Goal: Task Accomplishment & Management: Use online tool/utility

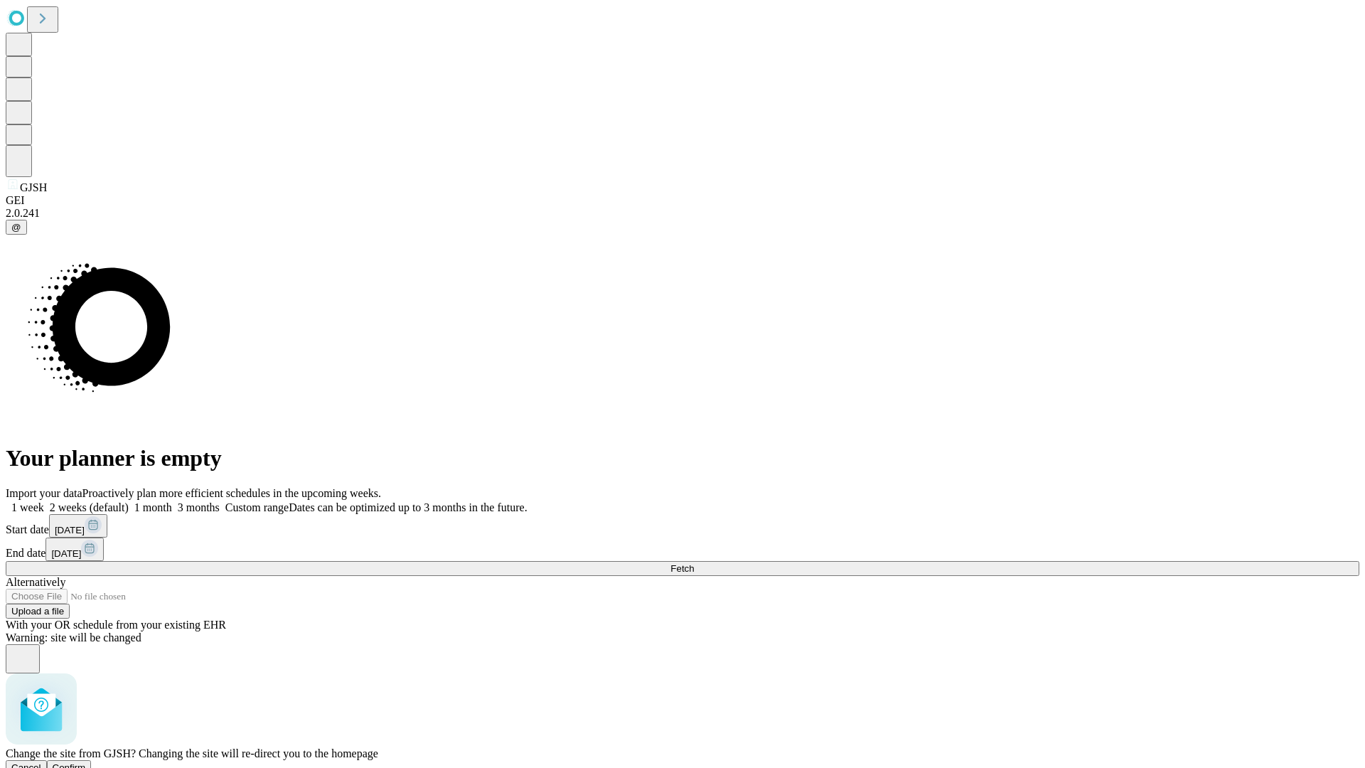
click at [86, 762] on span "Confirm" at bounding box center [69, 767] width 33 height 11
click at [172, 501] on label "1 month" at bounding box center [150, 507] width 43 height 12
click at [694, 563] on span "Fetch" at bounding box center [682, 568] width 23 height 11
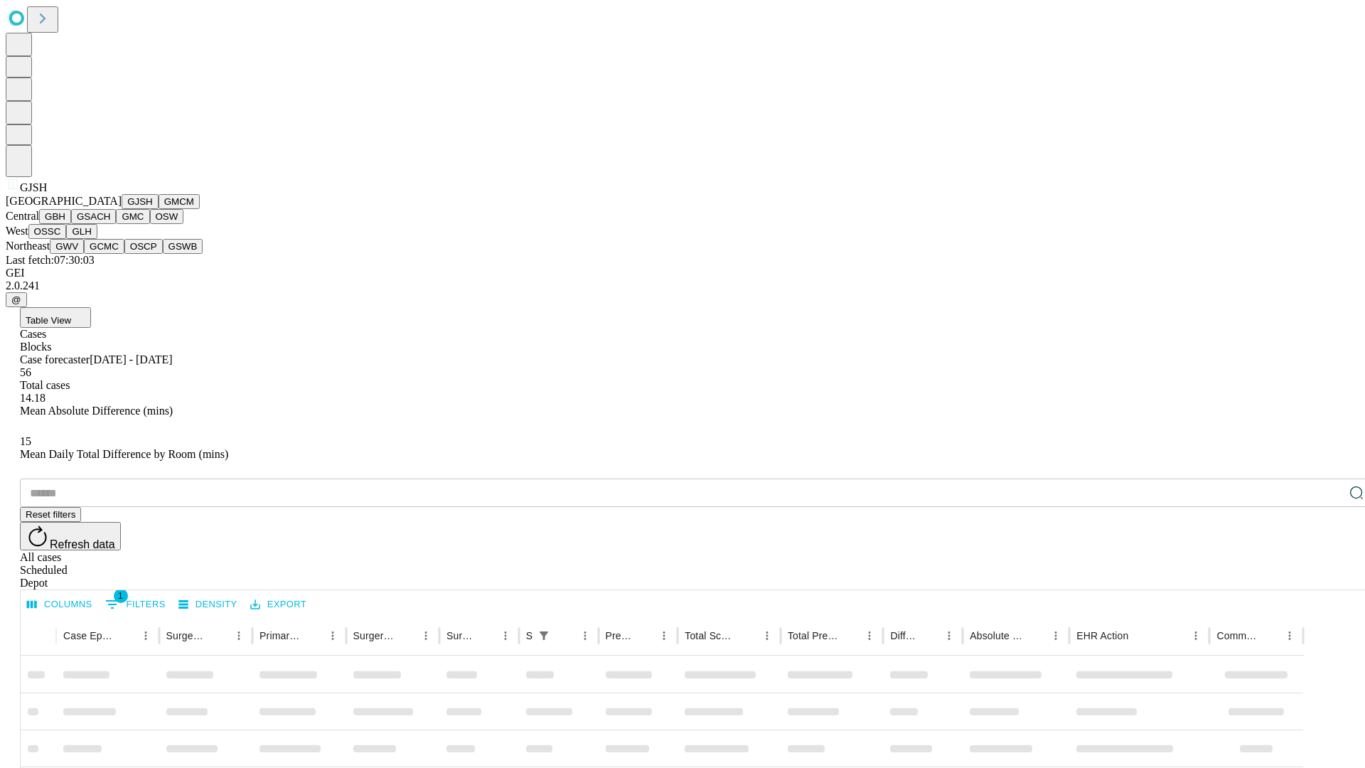
click at [159, 209] on button "GMCM" at bounding box center [179, 201] width 41 height 15
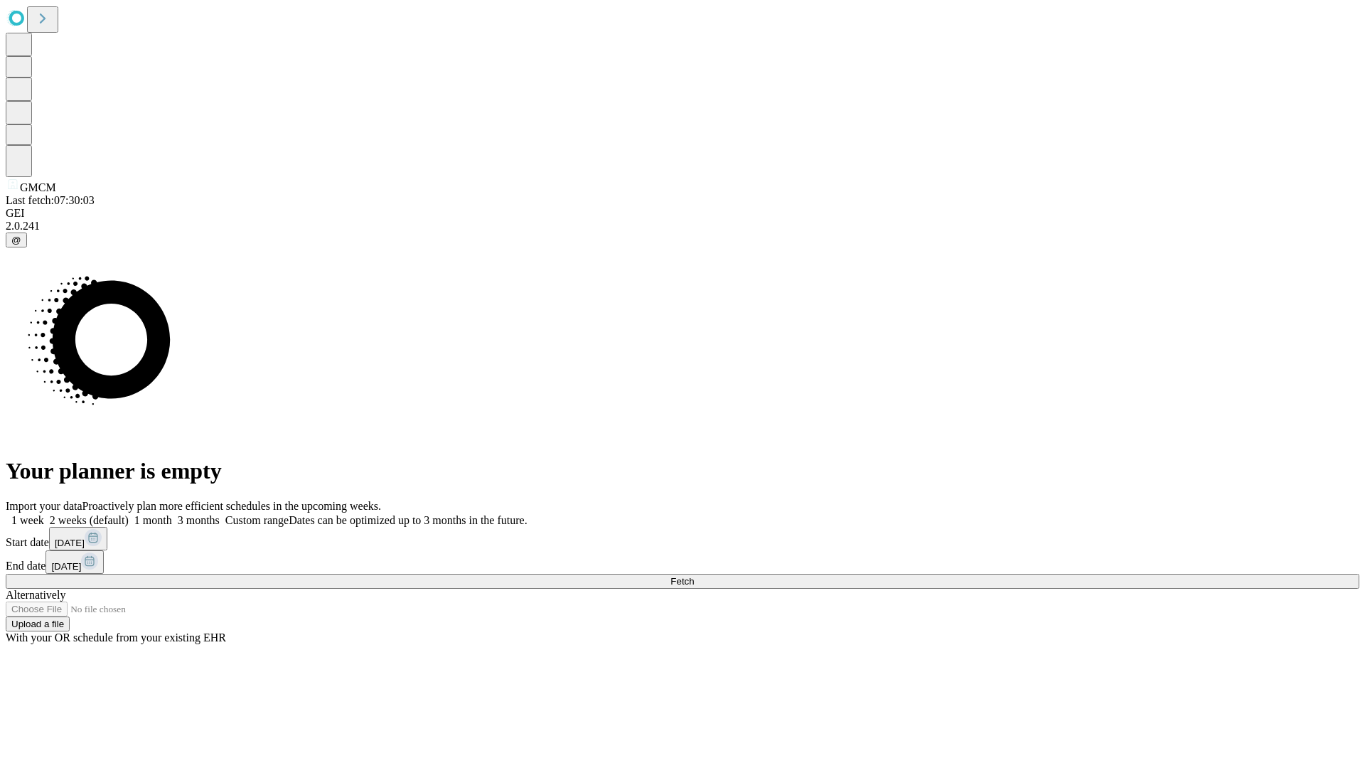
click at [694, 576] on span "Fetch" at bounding box center [682, 581] width 23 height 11
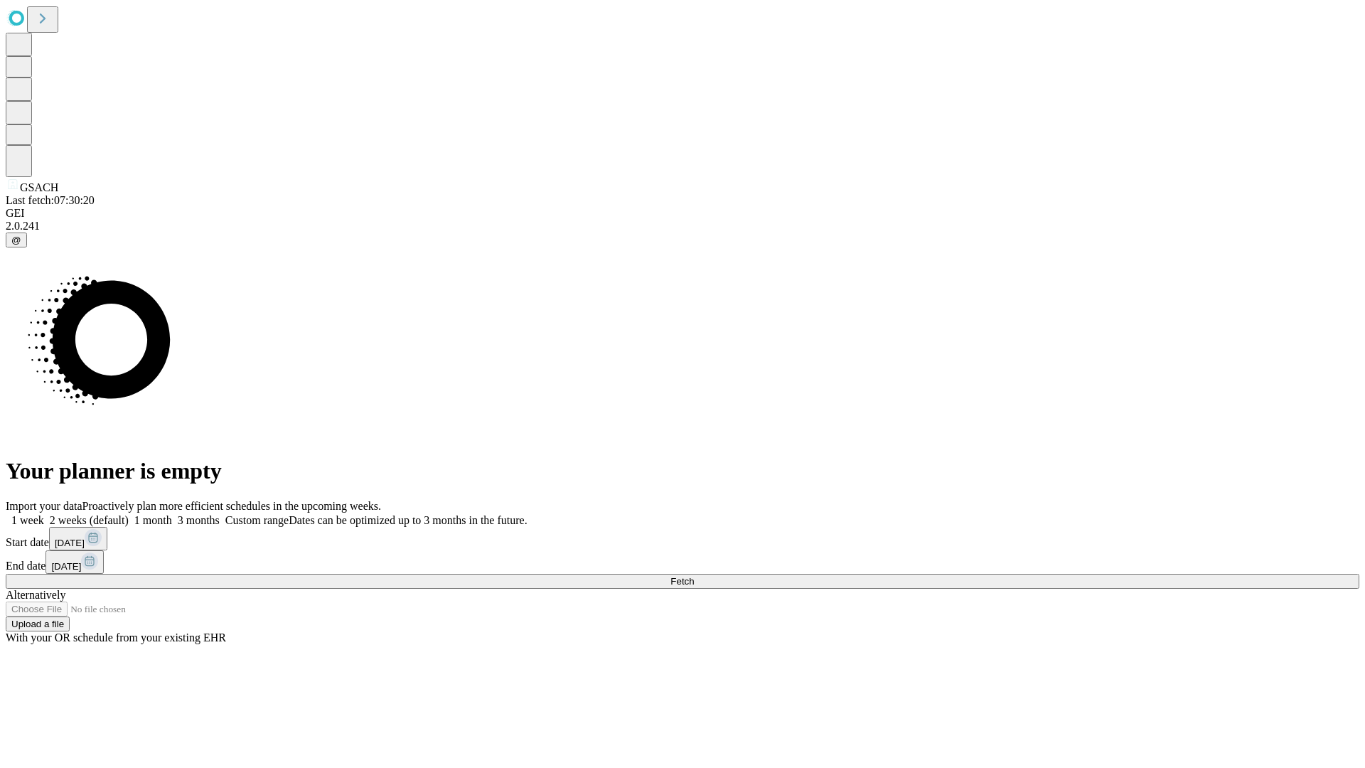
click at [172, 514] on label "1 month" at bounding box center [150, 520] width 43 height 12
click at [694, 576] on span "Fetch" at bounding box center [682, 581] width 23 height 11
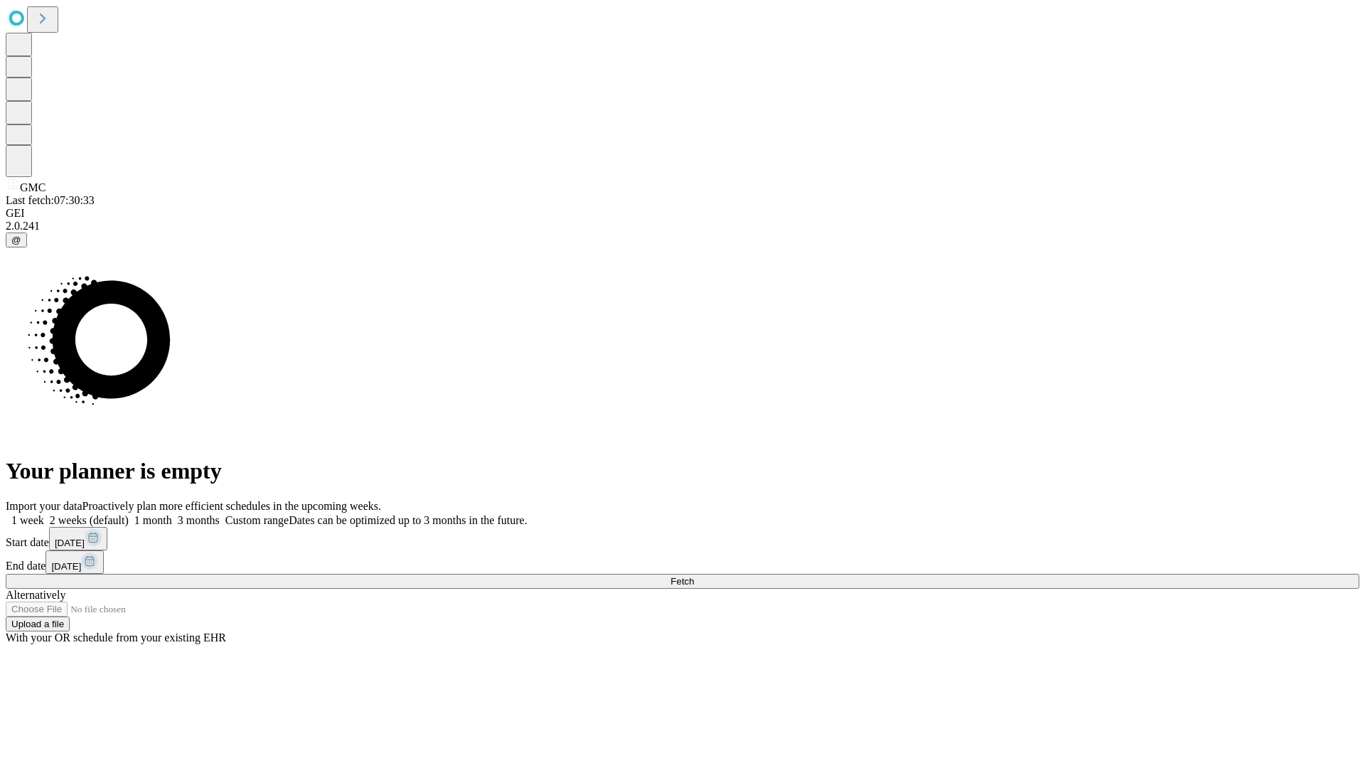
click at [172, 514] on label "1 month" at bounding box center [150, 520] width 43 height 12
click at [694, 576] on span "Fetch" at bounding box center [682, 581] width 23 height 11
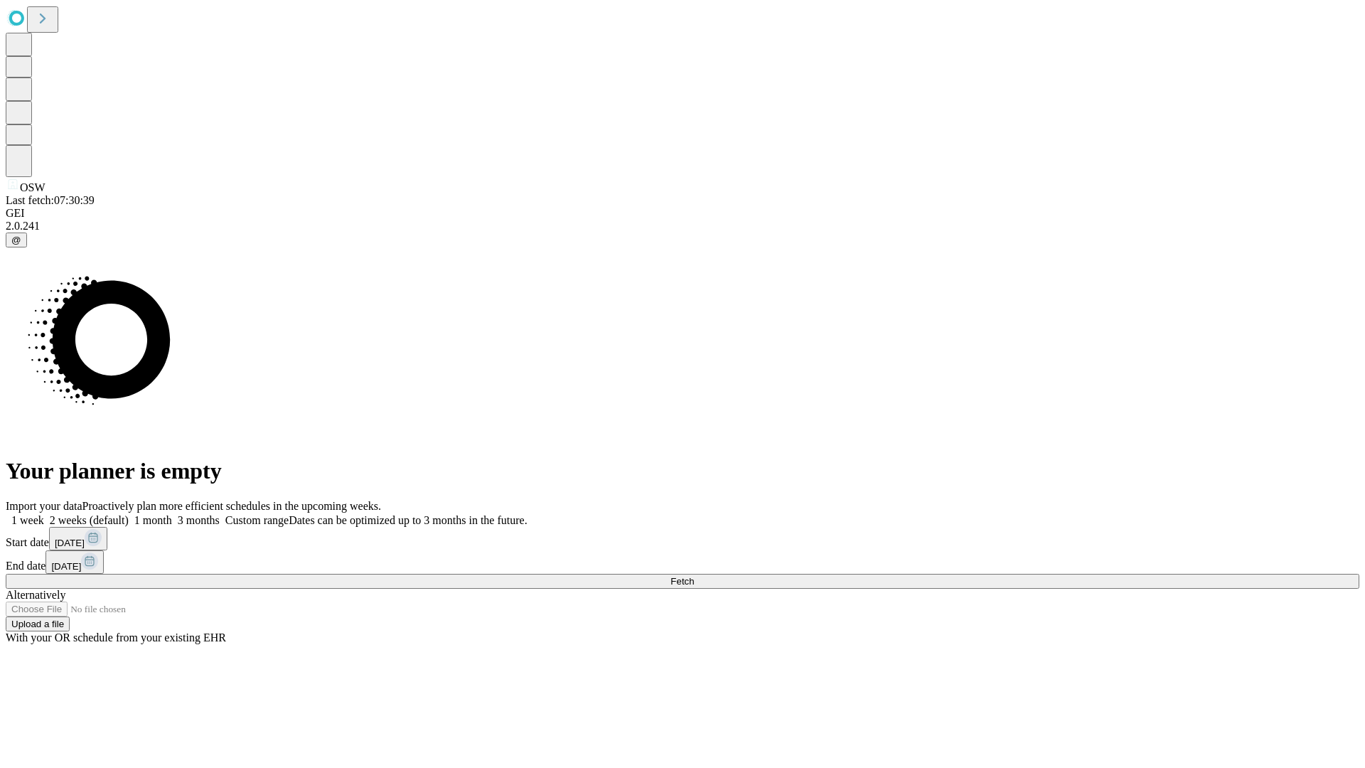
click at [172, 514] on label "1 month" at bounding box center [150, 520] width 43 height 12
click at [694, 576] on span "Fetch" at bounding box center [682, 581] width 23 height 11
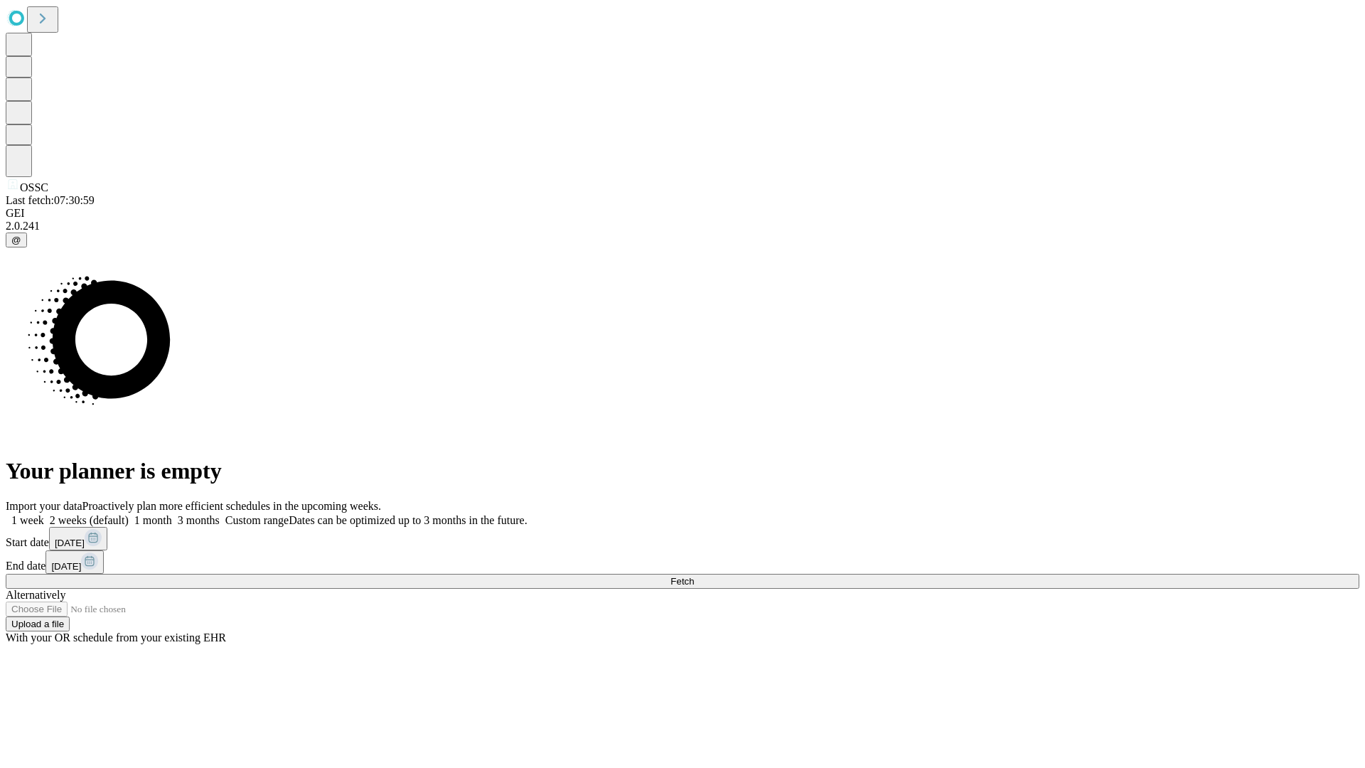
click at [172, 514] on label "1 month" at bounding box center [150, 520] width 43 height 12
click at [694, 576] on span "Fetch" at bounding box center [682, 581] width 23 height 11
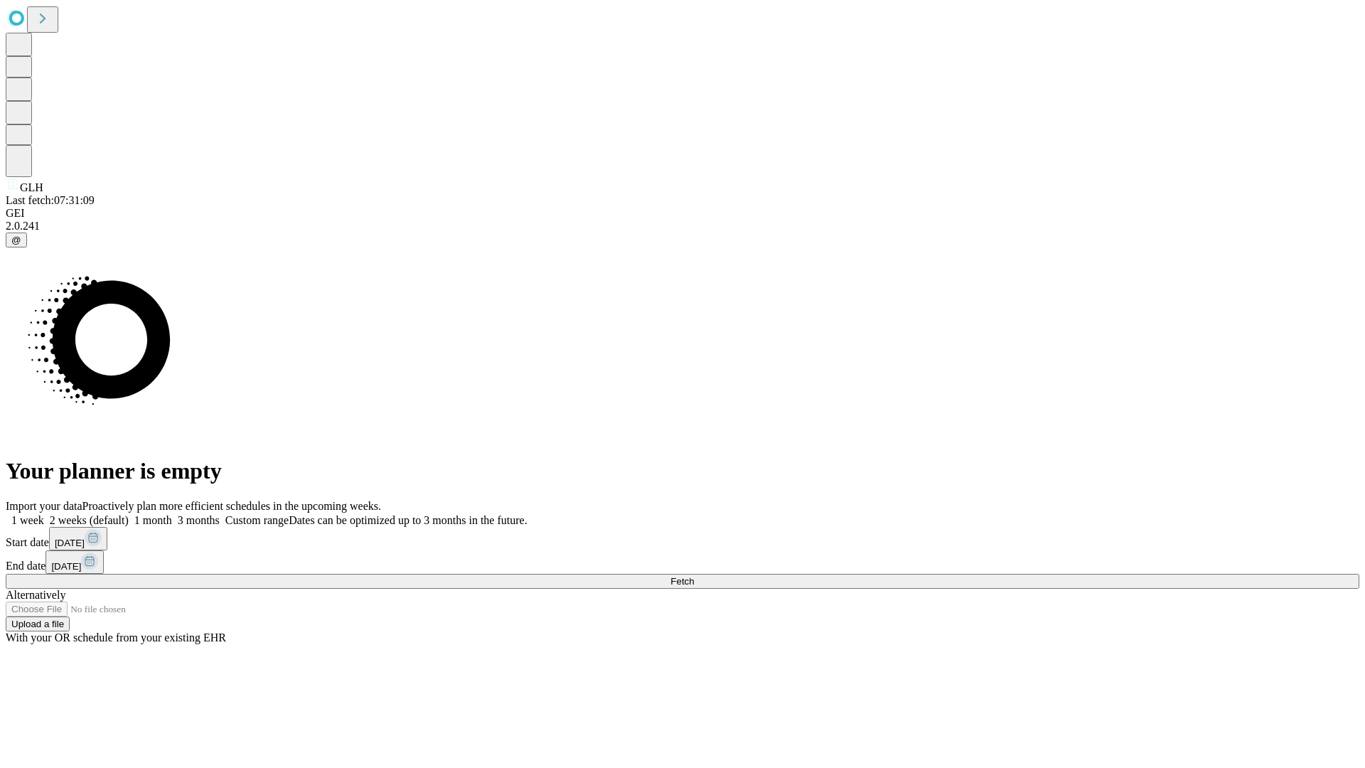
click at [172, 514] on label "1 month" at bounding box center [150, 520] width 43 height 12
click at [694, 576] on span "Fetch" at bounding box center [682, 581] width 23 height 11
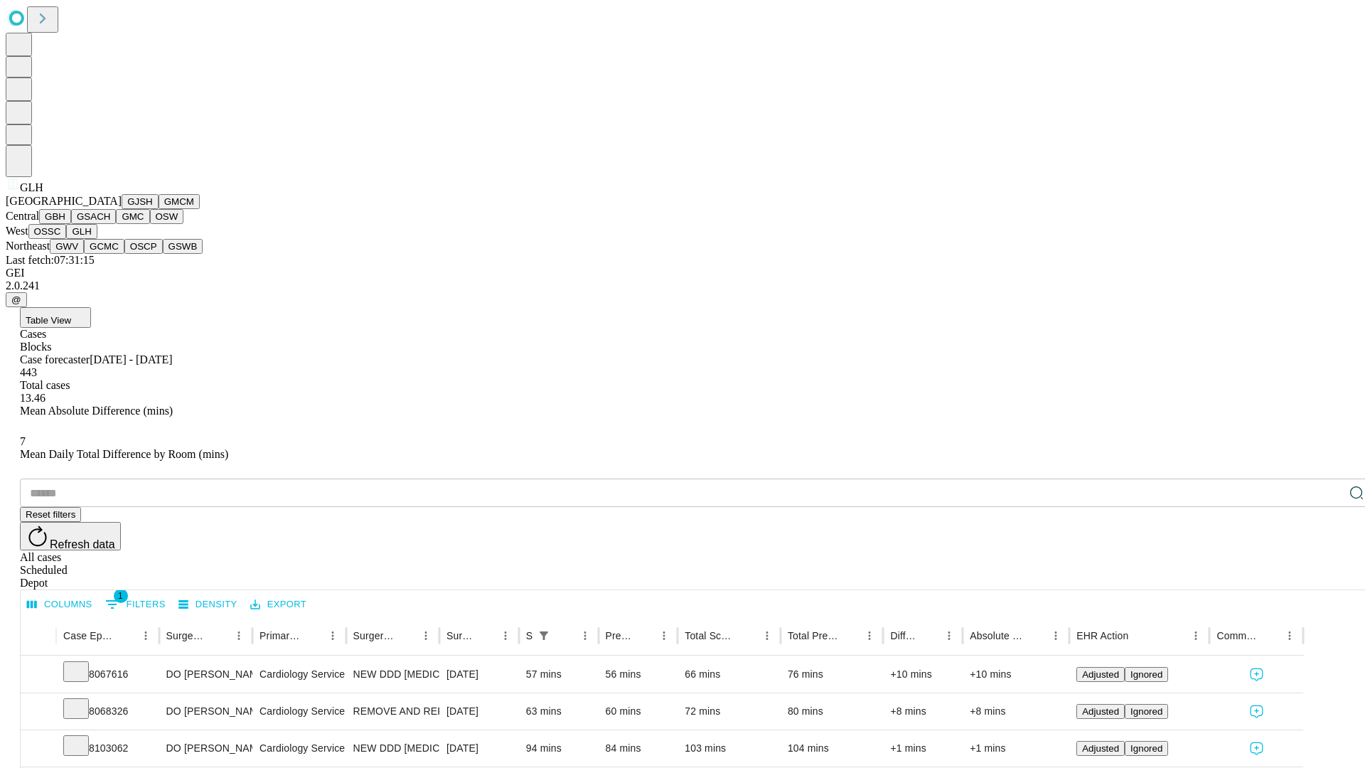
click at [84, 254] on button "GWV" at bounding box center [67, 246] width 34 height 15
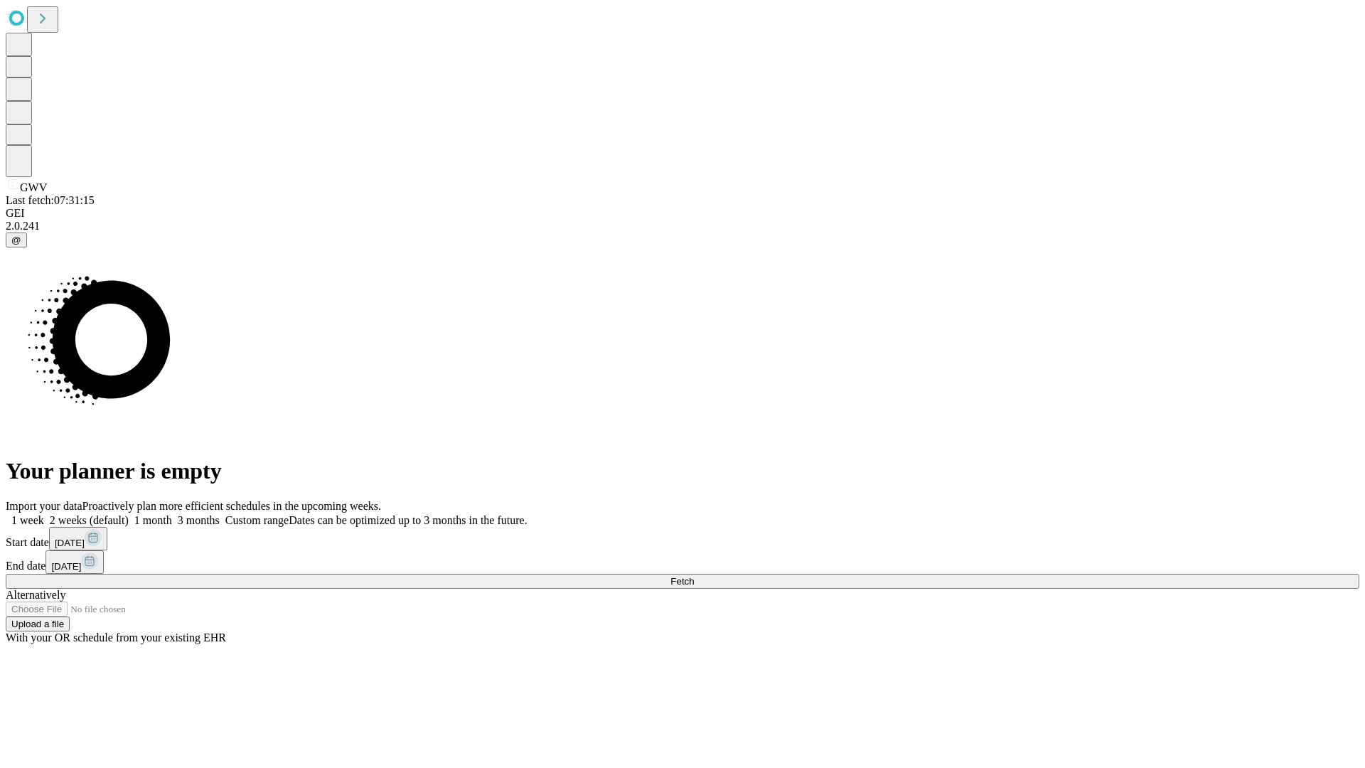
click at [172, 514] on label "1 month" at bounding box center [150, 520] width 43 height 12
click at [694, 576] on span "Fetch" at bounding box center [682, 581] width 23 height 11
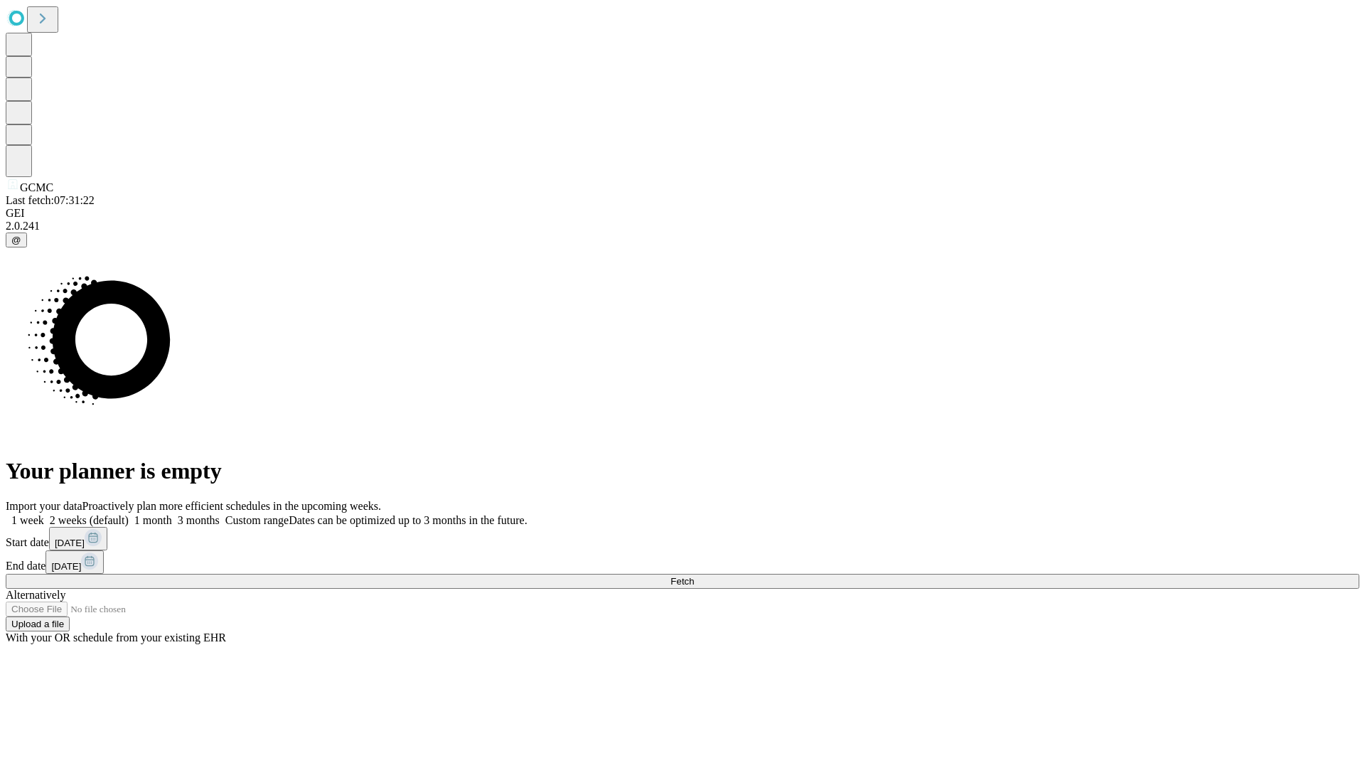
click at [694, 576] on span "Fetch" at bounding box center [682, 581] width 23 height 11
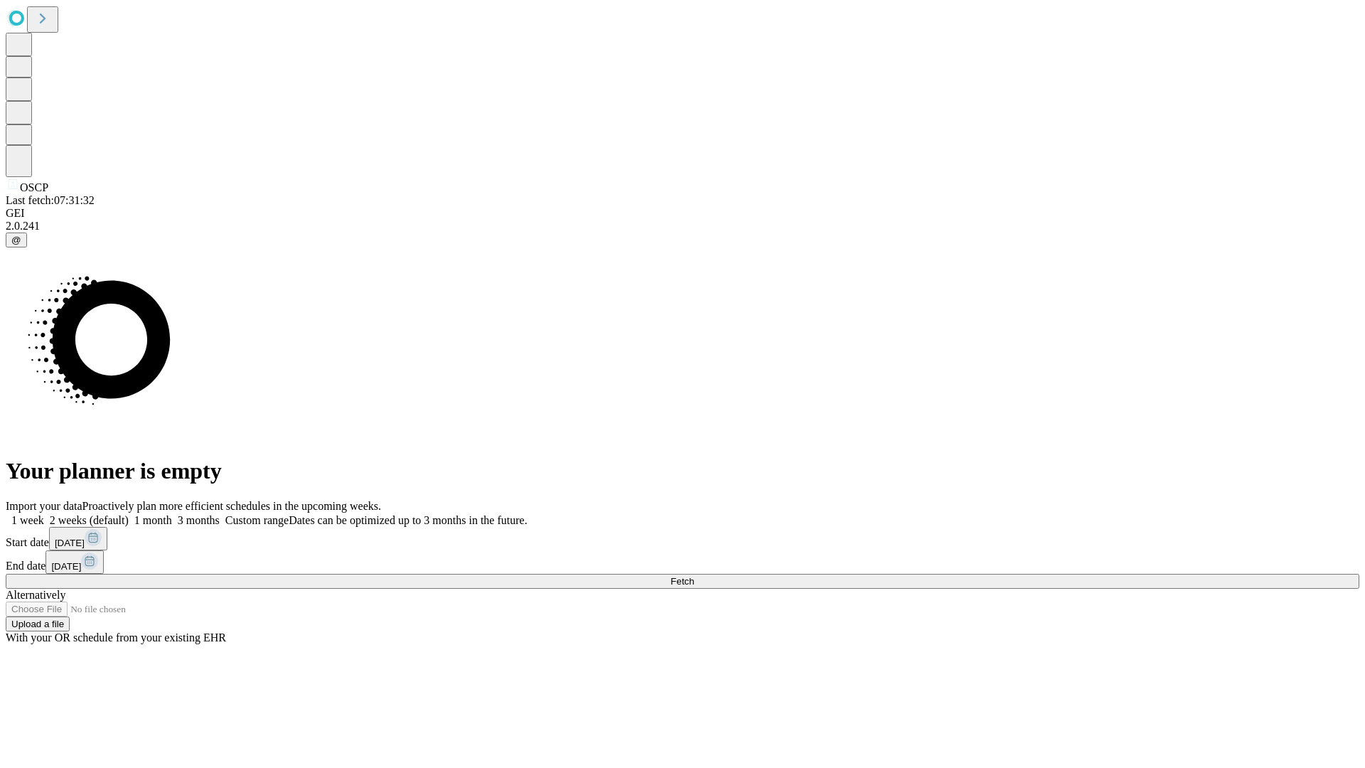
click at [694, 576] on span "Fetch" at bounding box center [682, 581] width 23 height 11
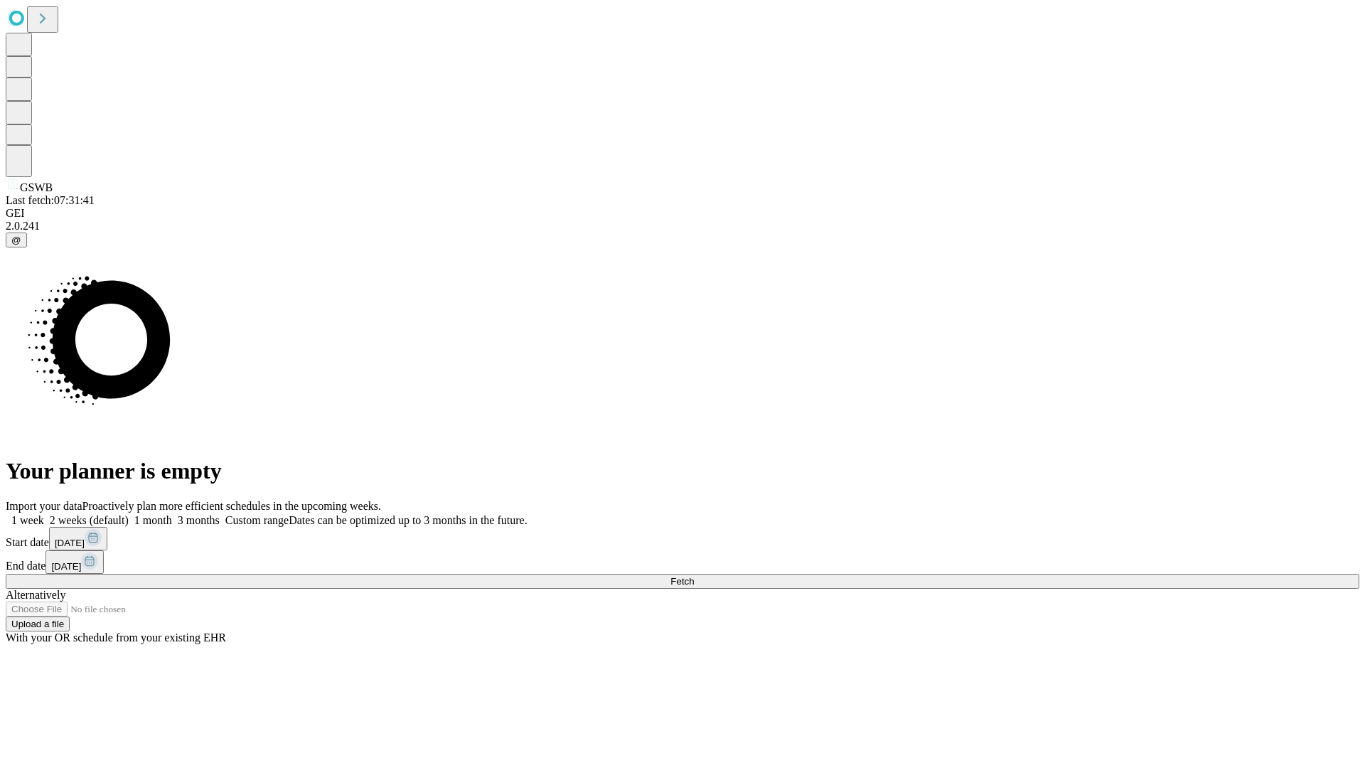
click at [172, 514] on label "1 month" at bounding box center [150, 520] width 43 height 12
click at [694, 576] on span "Fetch" at bounding box center [682, 581] width 23 height 11
